Goal: Transaction & Acquisition: Download file/media

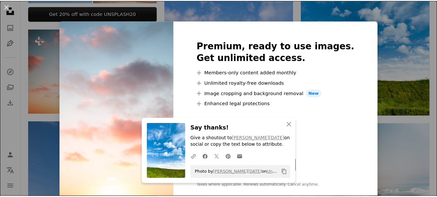
scroll to position [324, 0]
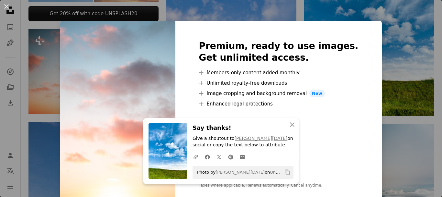
click at [355, 55] on div "Premium, ready to use images. Get unlimited access. A plus sign Members-only co…" at bounding box center [279, 114] width 206 height 187
click at [289, 122] on icon "An X shape" at bounding box center [293, 124] width 8 height 8
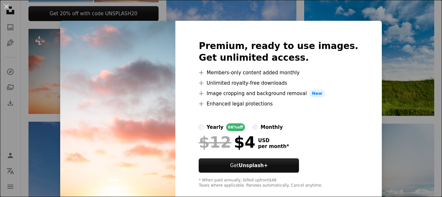
click at [376, 69] on div "An X shape Premium, ready to use images. Get unlimited access. A plus sign Memb…" at bounding box center [221, 98] width 442 height 197
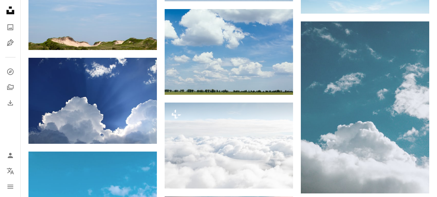
scroll to position [593, 0]
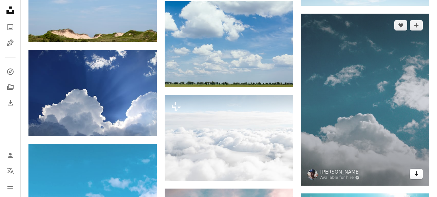
click at [419, 175] on icon "Arrow pointing down" at bounding box center [416, 173] width 5 height 8
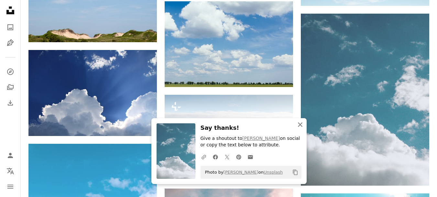
click at [300, 123] on icon "button" at bounding box center [300, 124] width 5 height 5
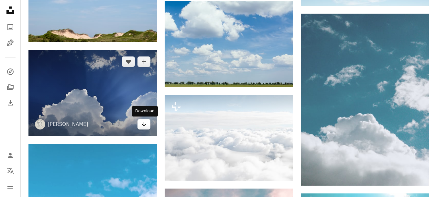
click at [148, 123] on link "Arrow pointing down" at bounding box center [144, 124] width 13 height 10
